Goal: Information Seeking & Learning: Learn about a topic

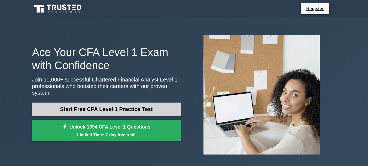
click at [154, 106] on link "Start Free CFA Level 1 Practice Test" at bounding box center [106, 108] width 149 height 13
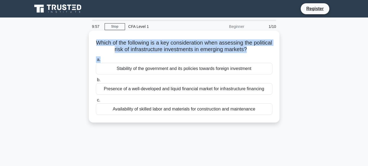
drag, startPoint x: 126, startPoint y: 42, endPoint x: 264, endPoint y: 54, distance: 138.3
click at [264, 54] on div "Which of the following is a key consideration when assessing the political risk…" at bounding box center [184, 76] width 187 height 87
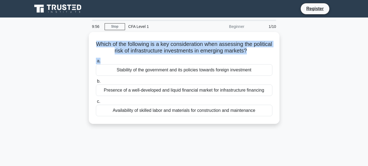
click at [302, 61] on div "Which of the following is a key consideration when assessing the political risk…" at bounding box center [184, 81] width 311 height 98
